Goal: Find specific page/section: Find specific page/section

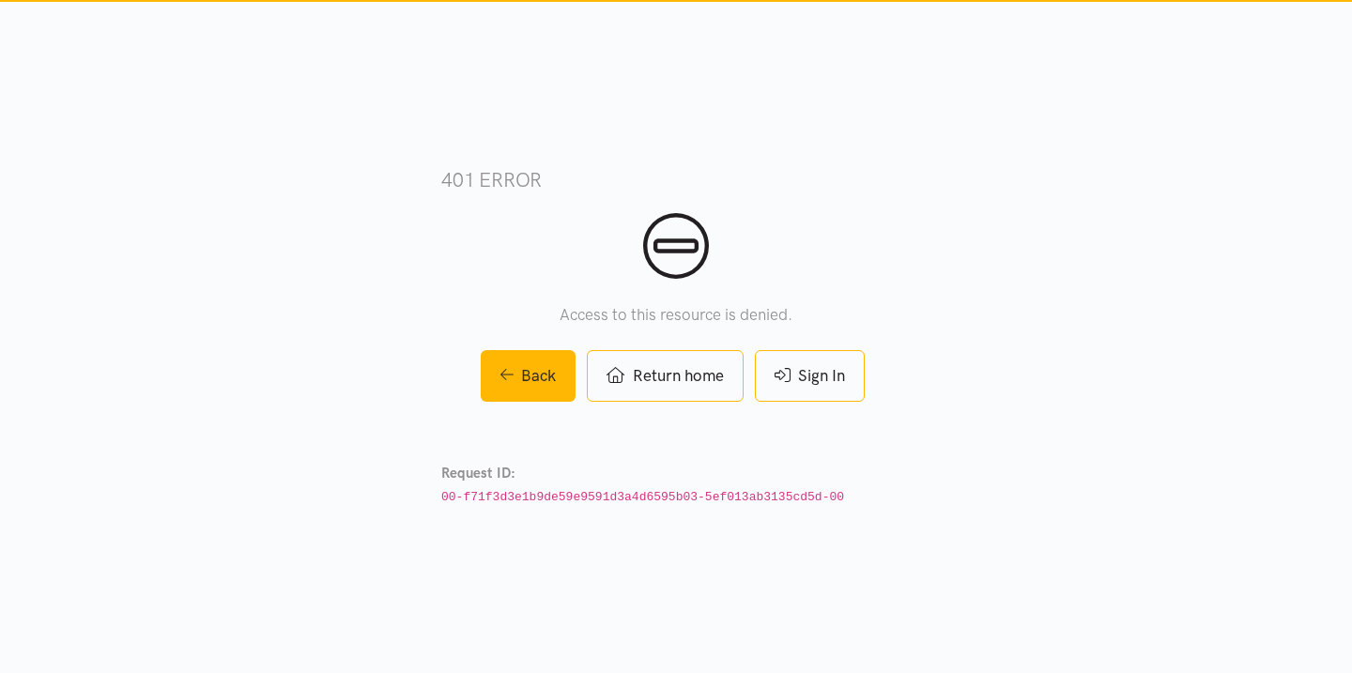
click at [814, 369] on link "Sign In" at bounding box center [810, 376] width 110 height 52
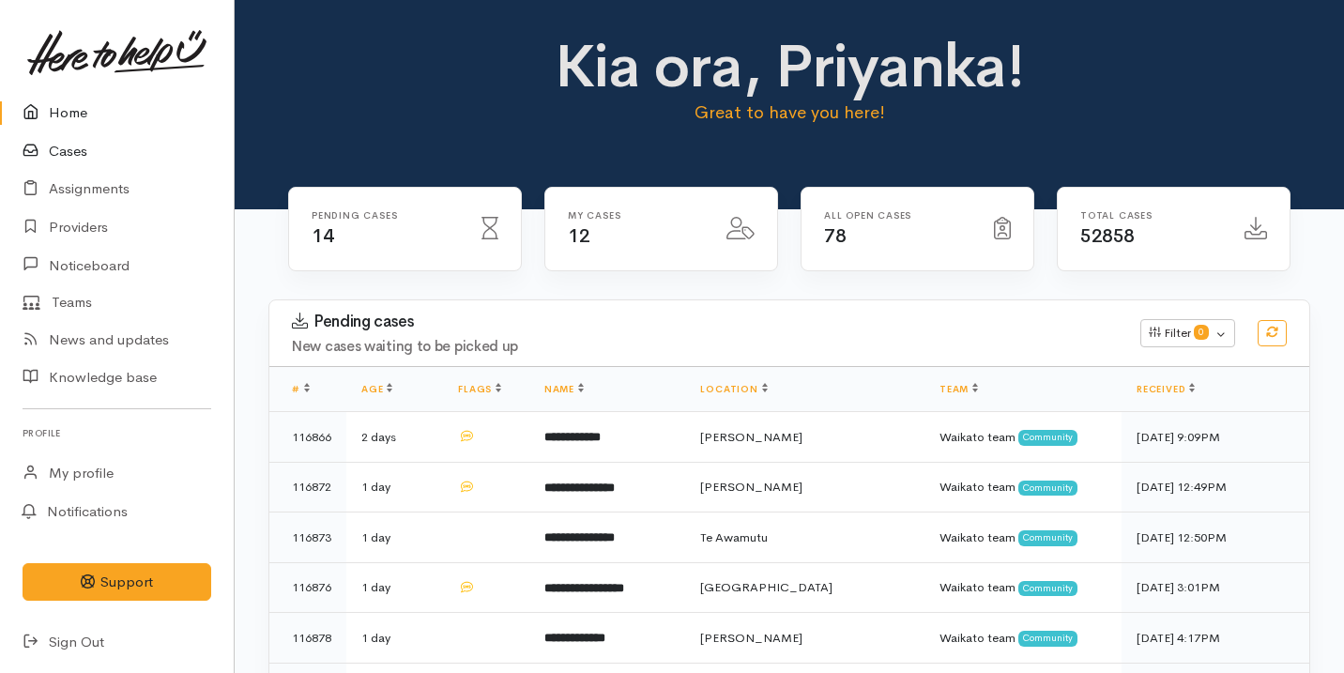
click at [82, 152] on link "Cases" at bounding box center [117, 151] width 234 height 38
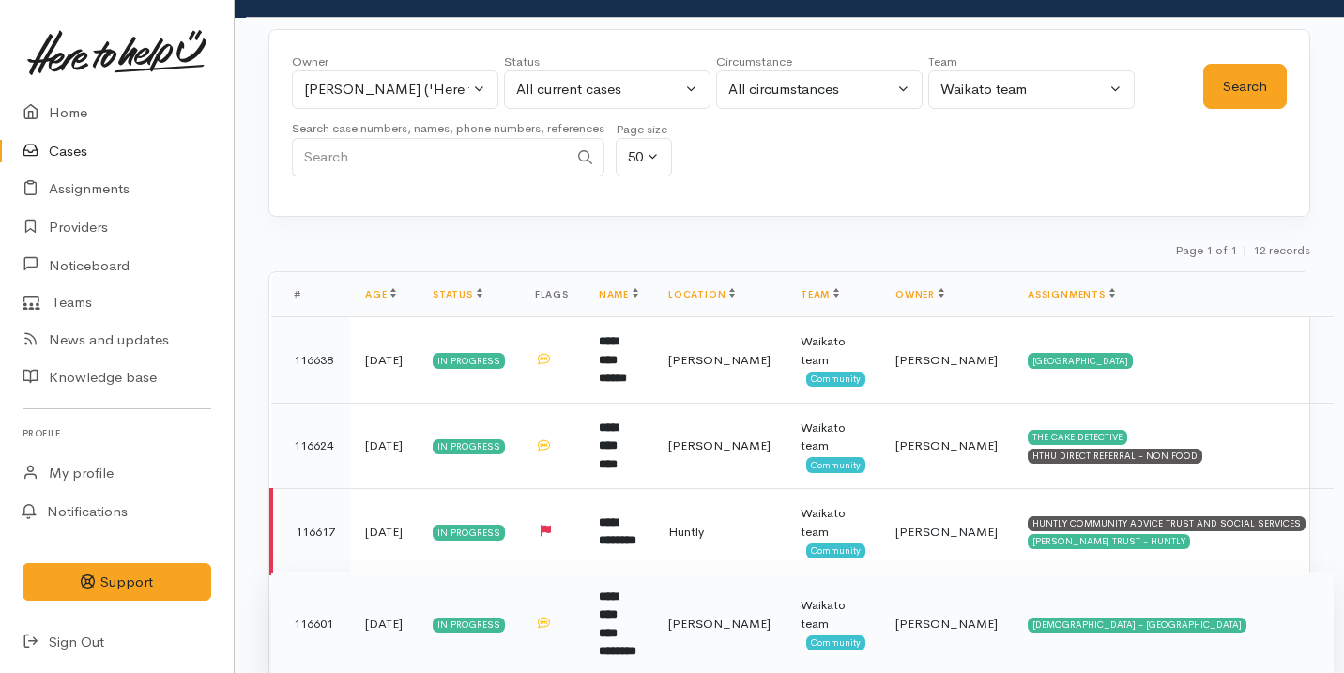
scroll to position [46, 0]
